Goal: Register for event/course

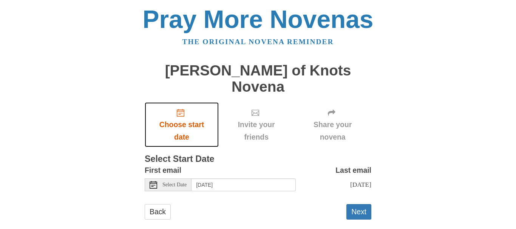
click at [181, 109] on icon "Choose start date" at bounding box center [181, 113] width 8 height 8
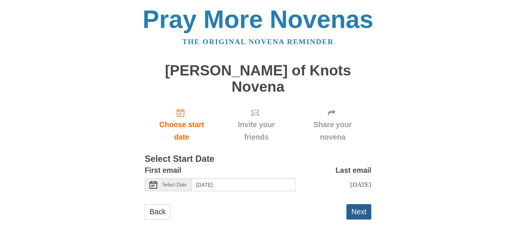
click at [360, 204] on button "Next" at bounding box center [358, 211] width 25 height 15
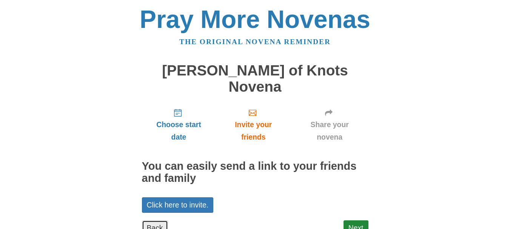
click at [152, 220] on link "Back" at bounding box center [155, 227] width 26 height 15
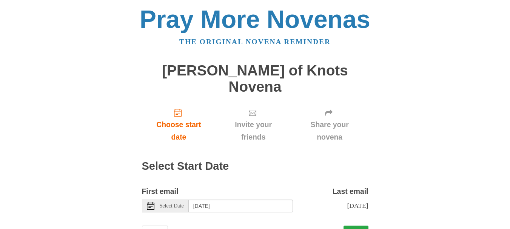
click at [353, 226] on button "Next" at bounding box center [355, 233] width 25 height 15
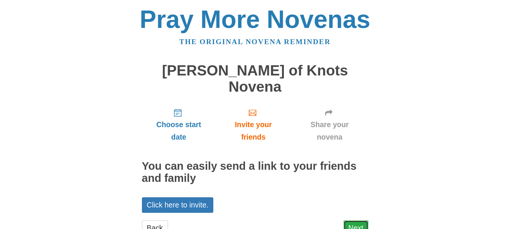
click at [354, 220] on link "Next" at bounding box center [355, 227] width 25 height 15
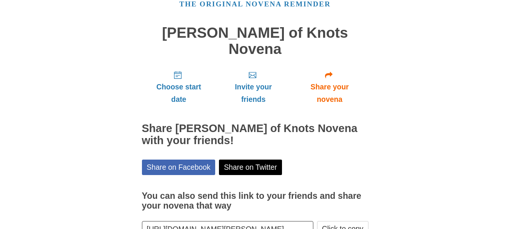
scroll to position [74, 0]
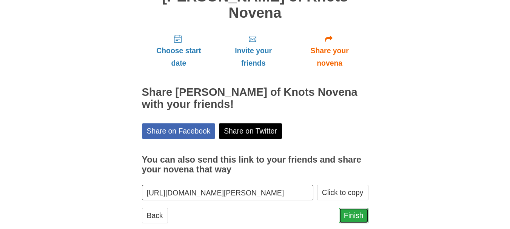
click at [354, 208] on link "Finish" at bounding box center [353, 215] width 29 height 15
